Goal: Information Seeking & Learning: Learn about a topic

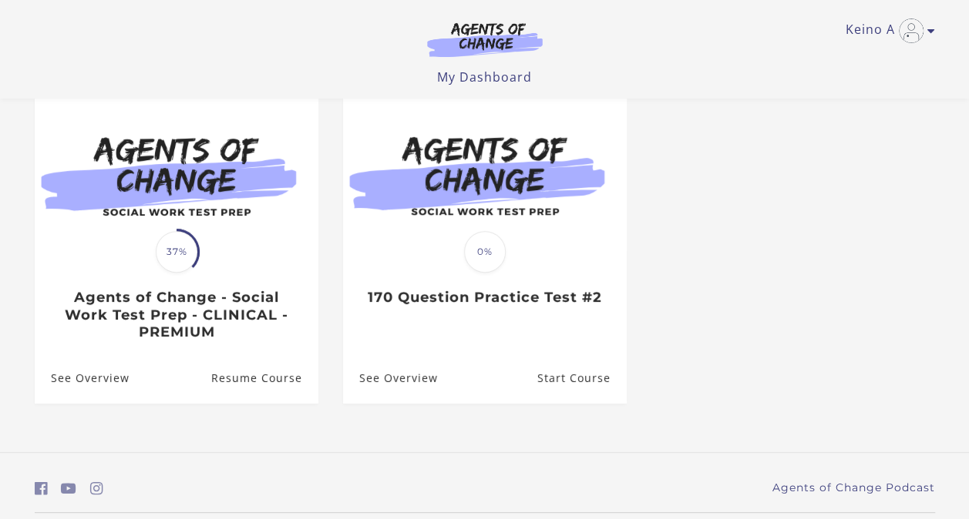
scroll to position [146, 0]
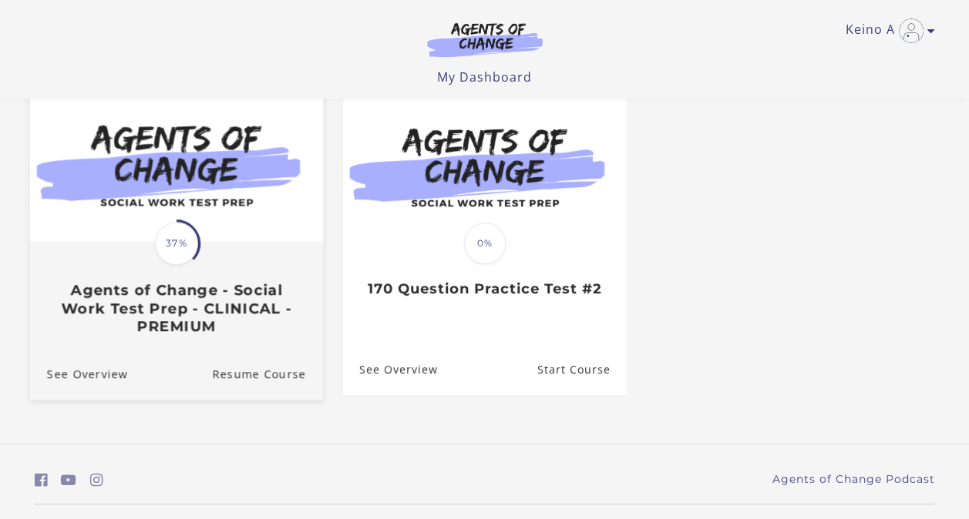
click at [142, 264] on div "Translation missing: en.liquid.partials.dashboard_course_card.progress_descript…" at bounding box center [175, 290] width 293 height 92
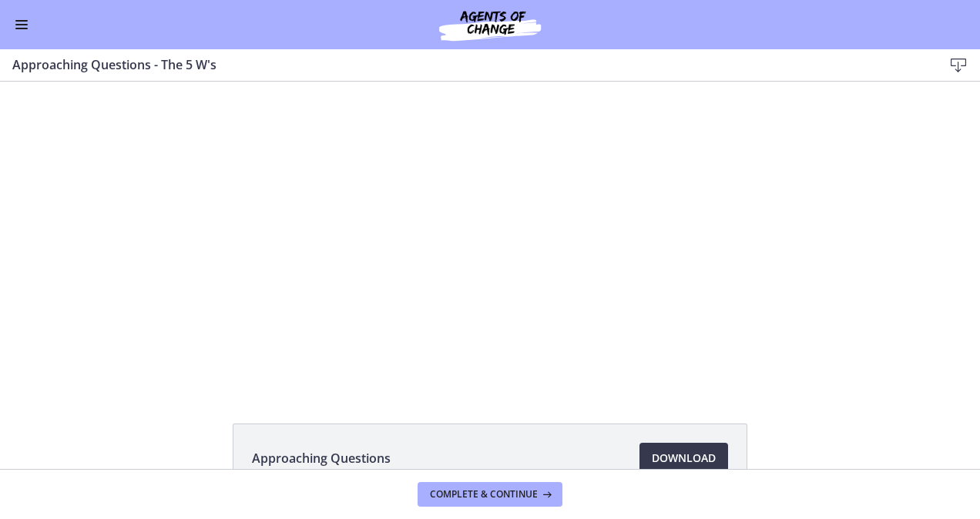
click at [226, 386] on div at bounding box center [490, 235] width 546 height 307
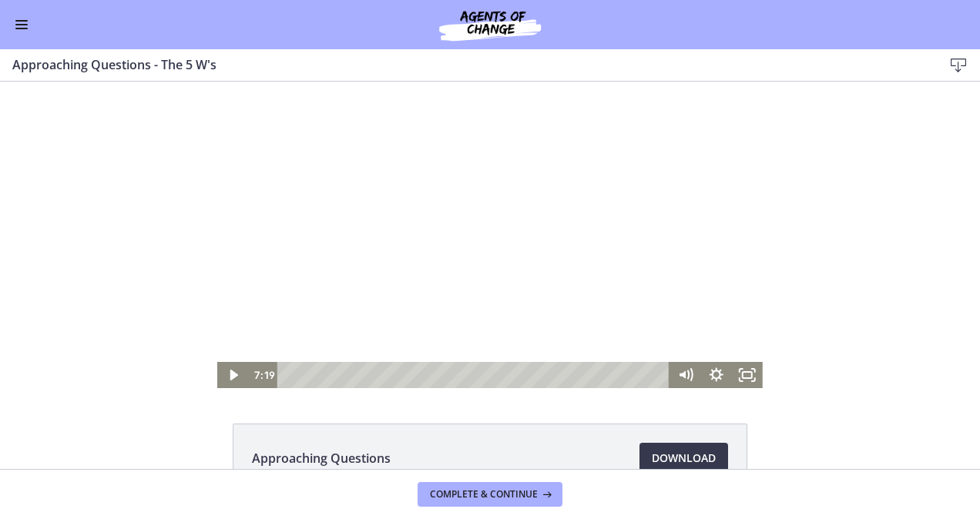
click at [22, 28] on span "Enable menu" at bounding box center [21, 29] width 12 height 2
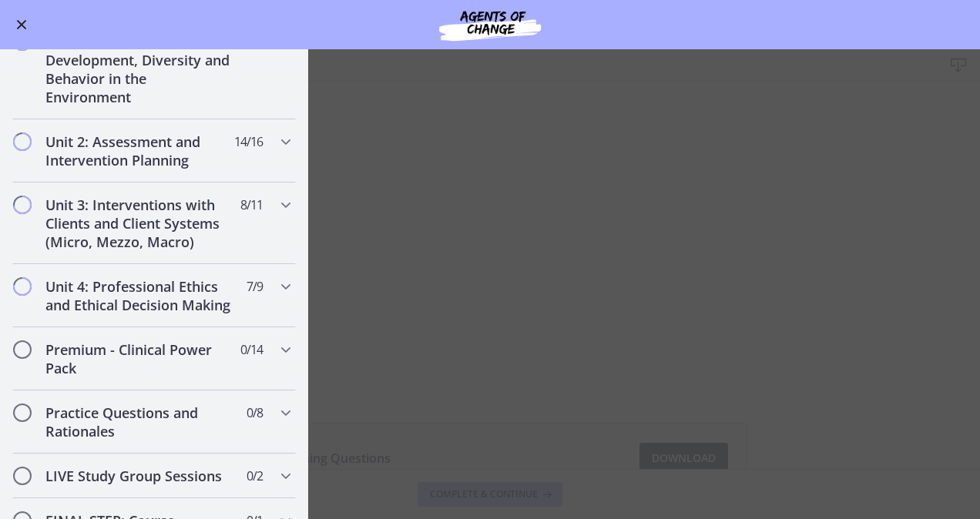
scroll to position [532, 0]
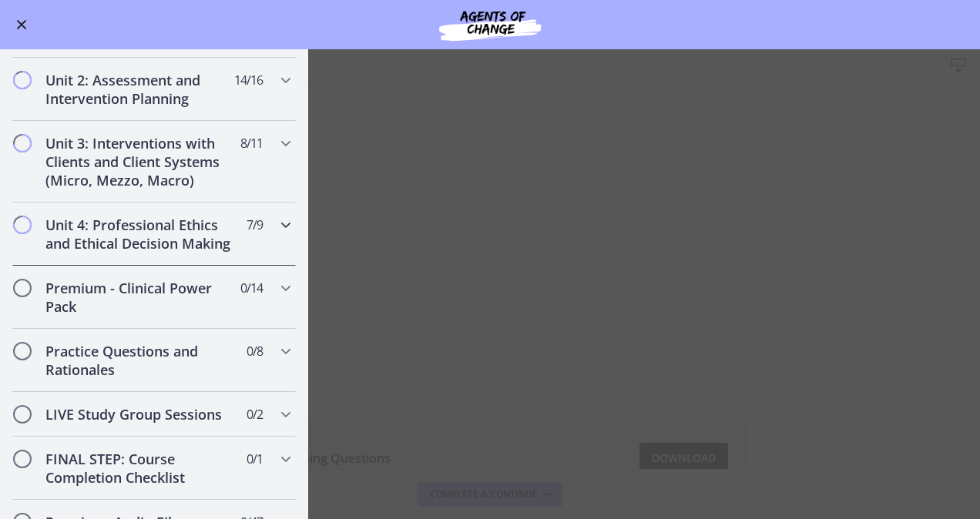
click at [114, 244] on h2 "Unit 4: Professional Ethics and Ethical Decision Making" at bounding box center [139, 234] width 188 height 37
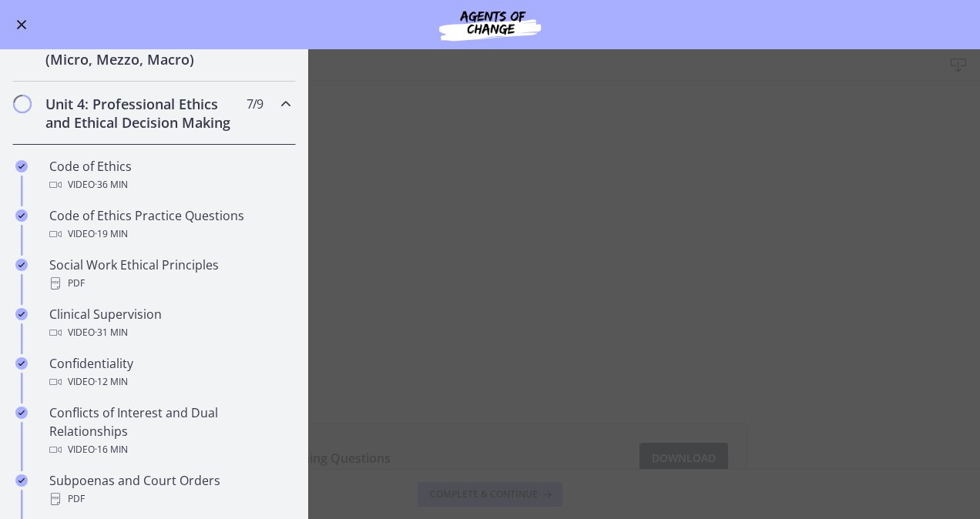
scroll to position [533, 0]
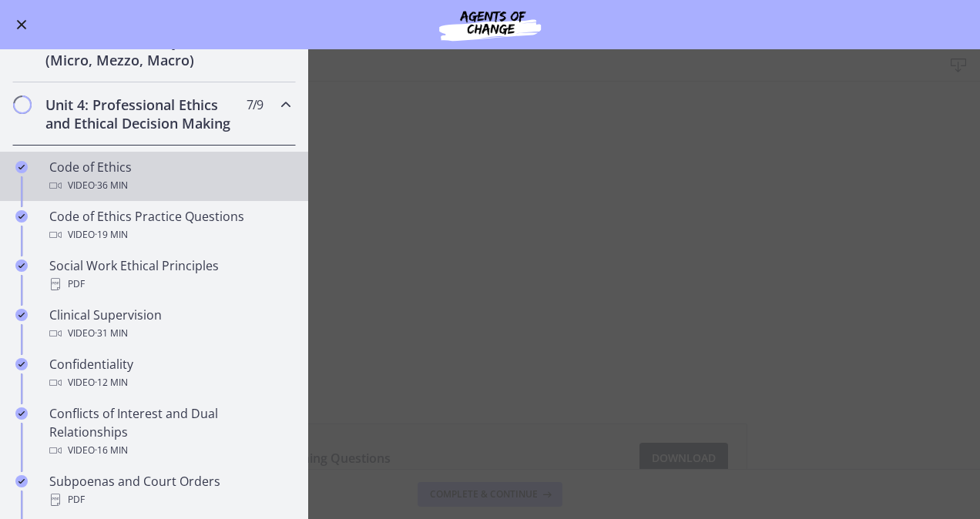
click at [86, 191] on div "Video · 36 min" at bounding box center [169, 186] width 240 height 18
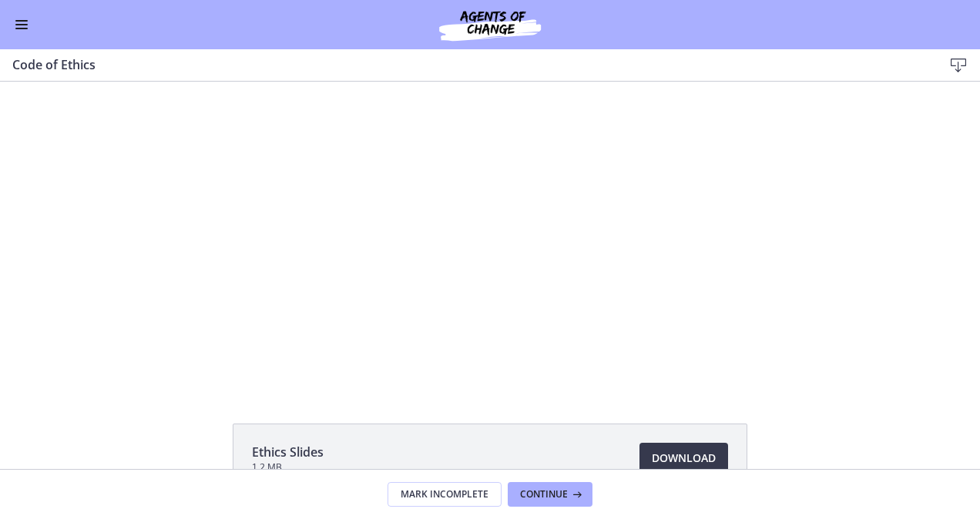
click at [285, 345] on div at bounding box center [490, 235] width 491 height 307
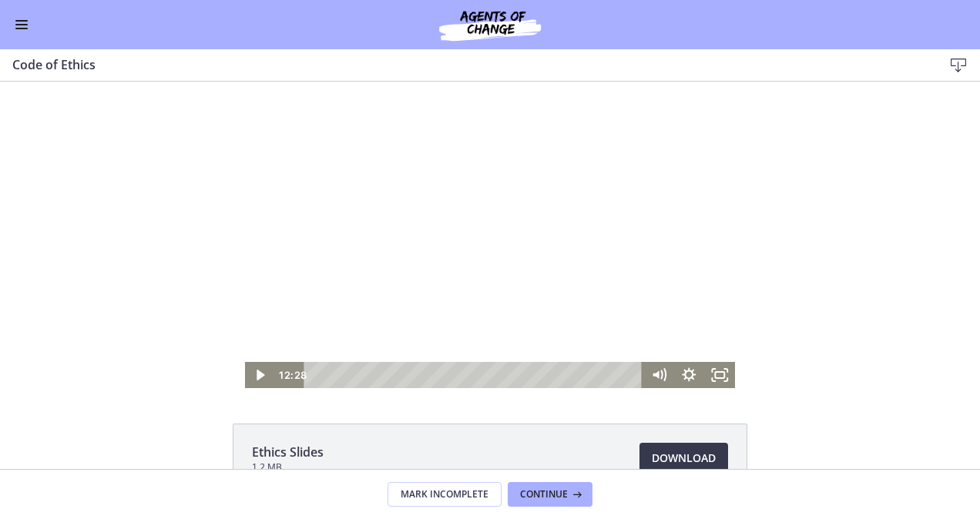
click at [257, 372] on icon "Play Video" at bounding box center [261, 375] width 8 height 11
click at [441, 267] on div at bounding box center [490, 235] width 491 height 307
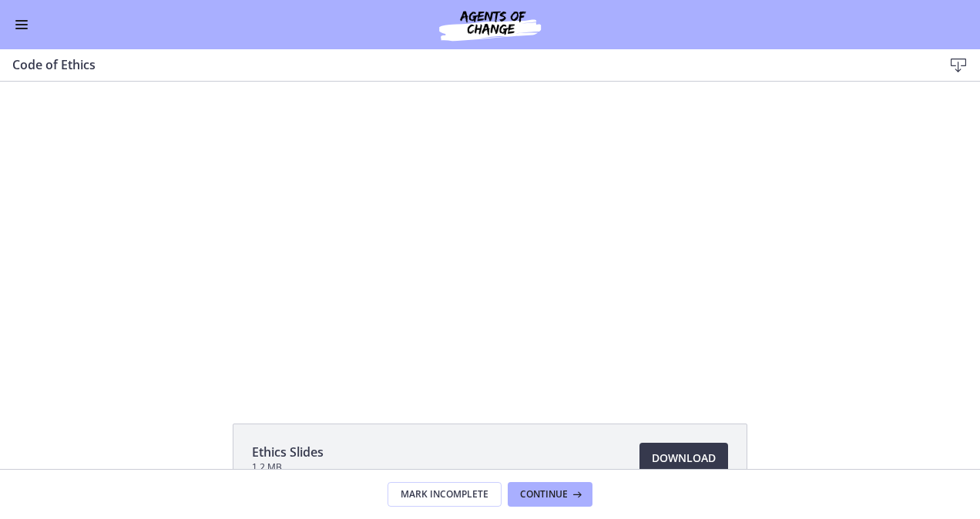
click at [454, 234] on div at bounding box center [490, 235] width 491 height 307
click at [483, 242] on div at bounding box center [490, 235] width 491 height 307
click at [478, 264] on div at bounding box center [490, 235] width 491 height 307
click at [475, 248] on div at bounding box center [490, 235] width 491 height 307
